Goal: Information Seeking & Learning: Learn about a topic

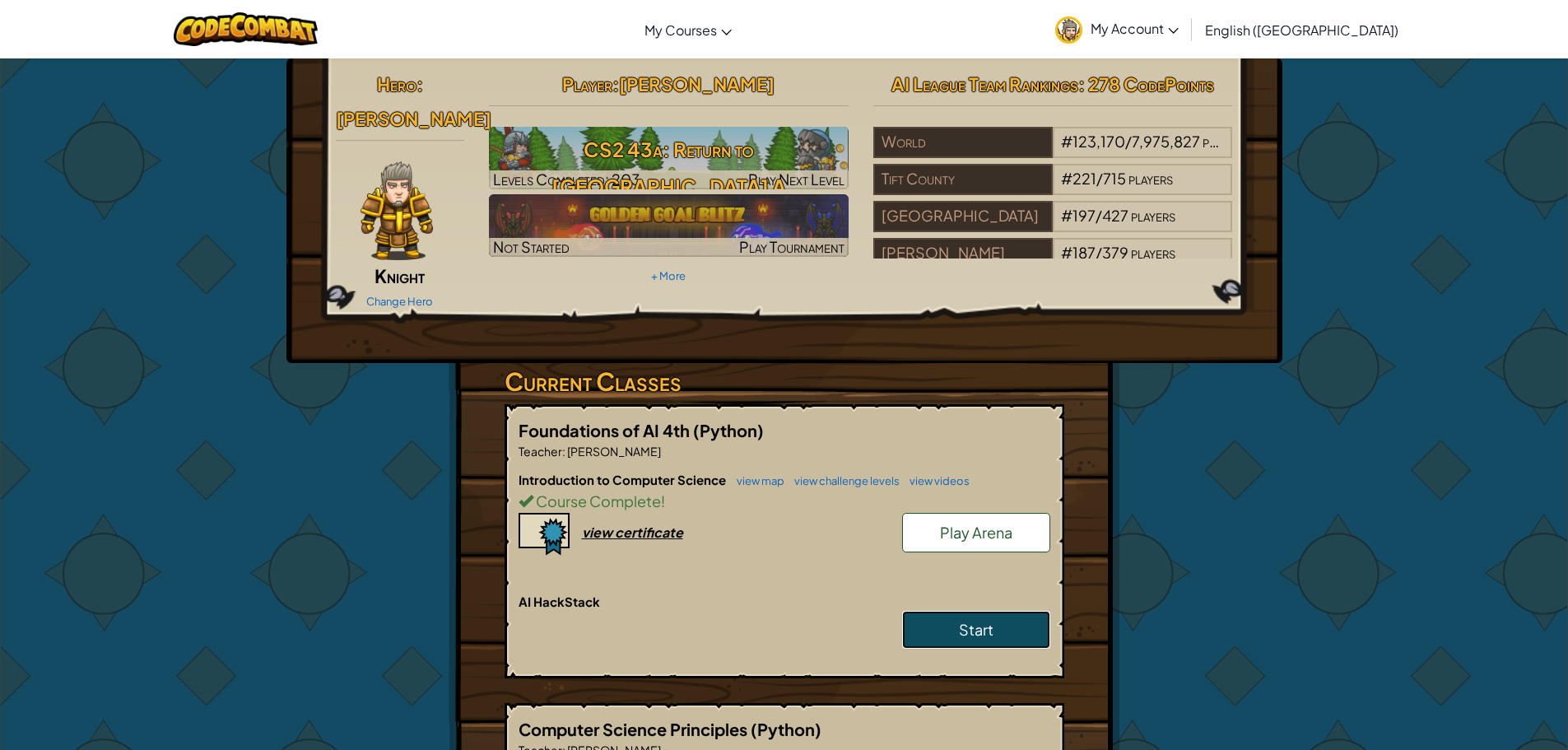
click at [962, 619] on span "Start" at bounding box center [976, 629] width 35 height 19
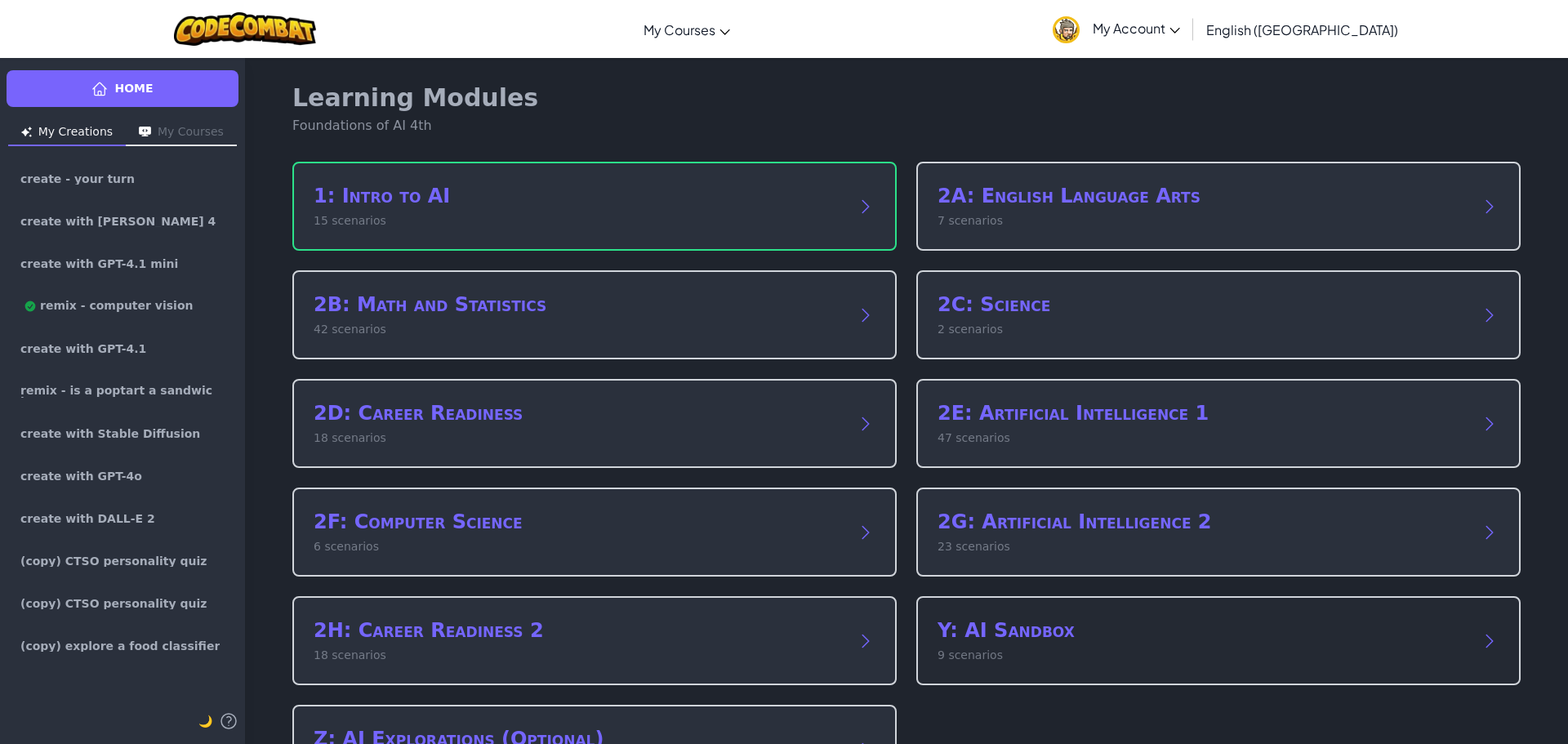
click at [1034, 632] on h2 "Y: AI Sandbox" at bounding box center [1202, 629] width 529 height 26
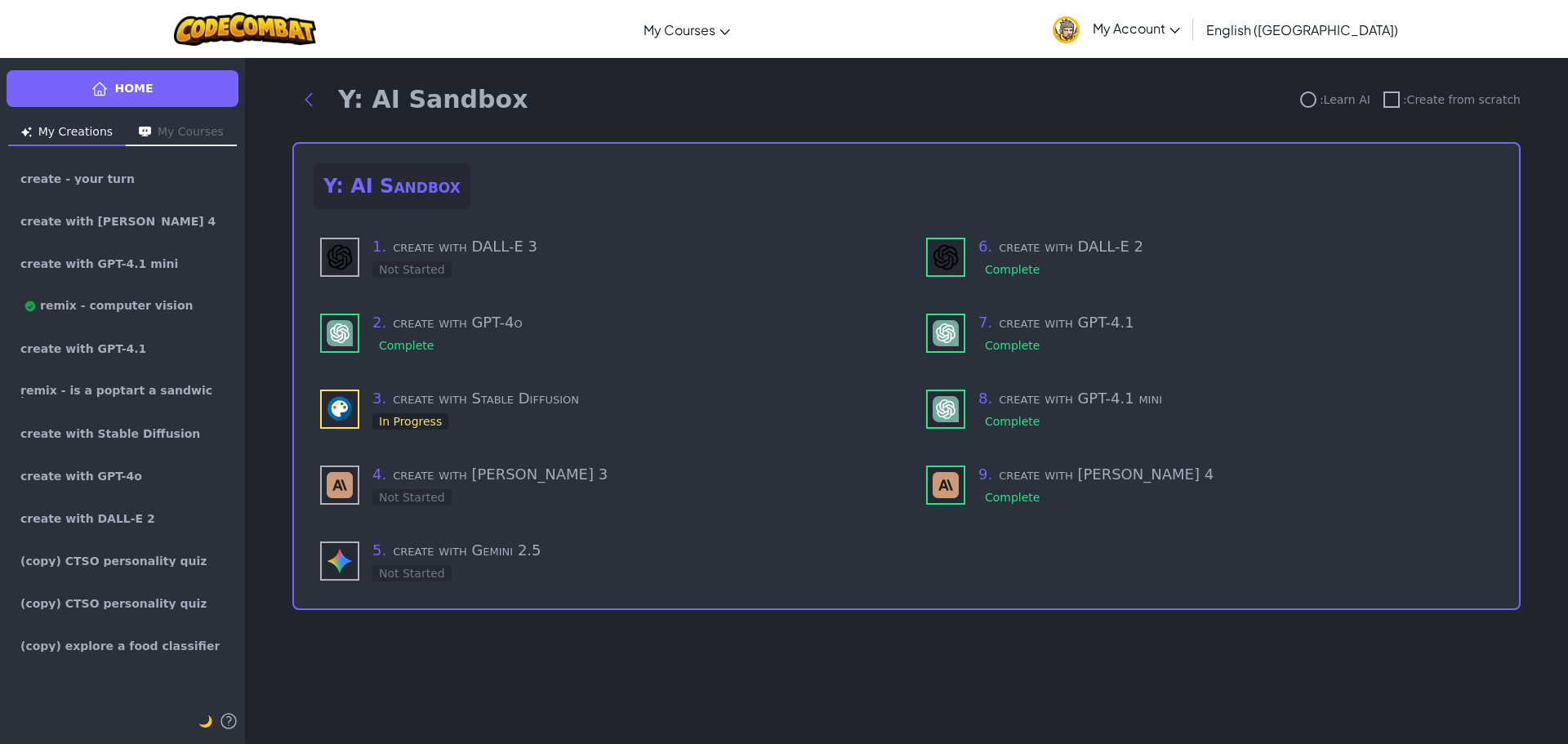
click at [148, 127] on img "button" at bounding box center [145, 131] width 13 height 11
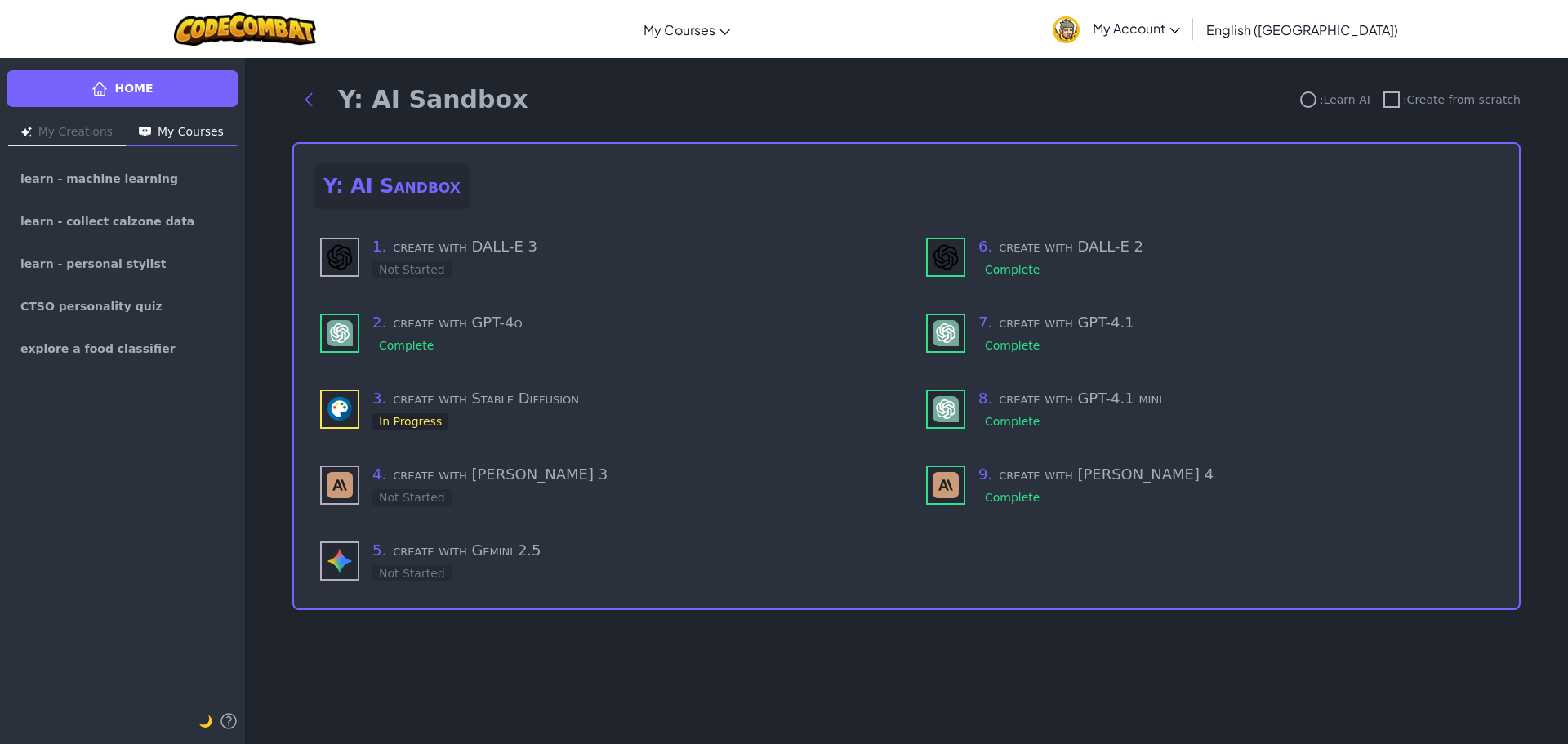
click at [63, 135] on button "My Creations" at bounding box center [67, 133] width 118 height 26
